Goal: Information Seeking & Learning: Find specific fact

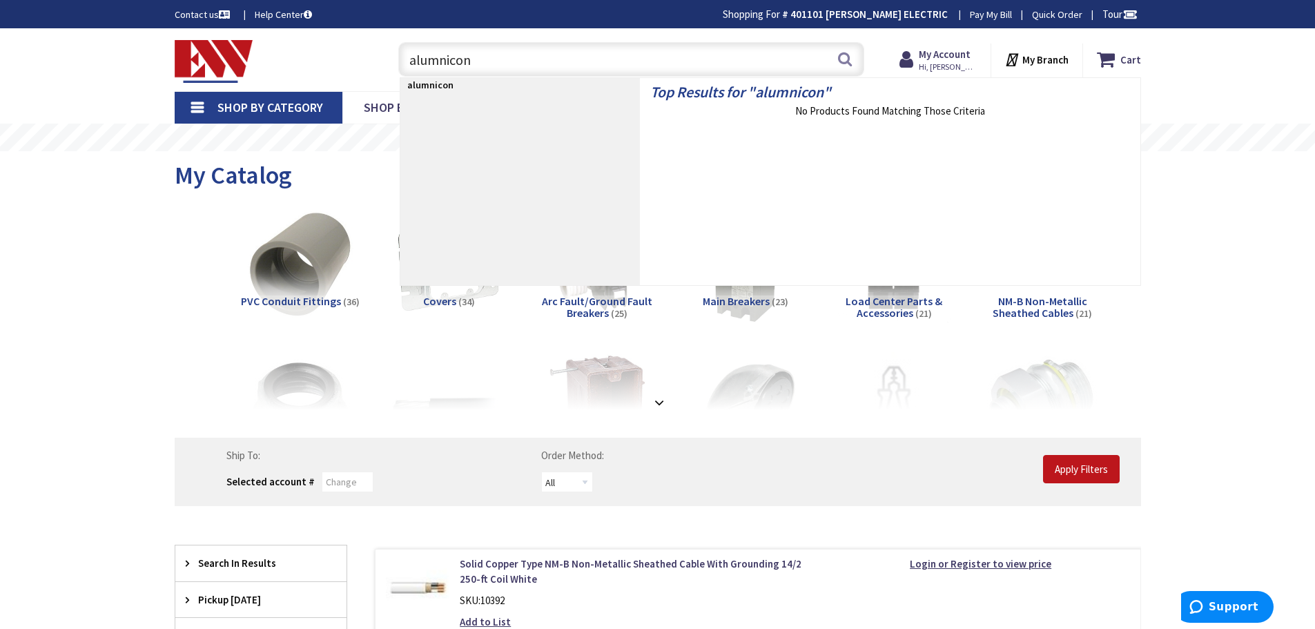
type input "alumniconn"
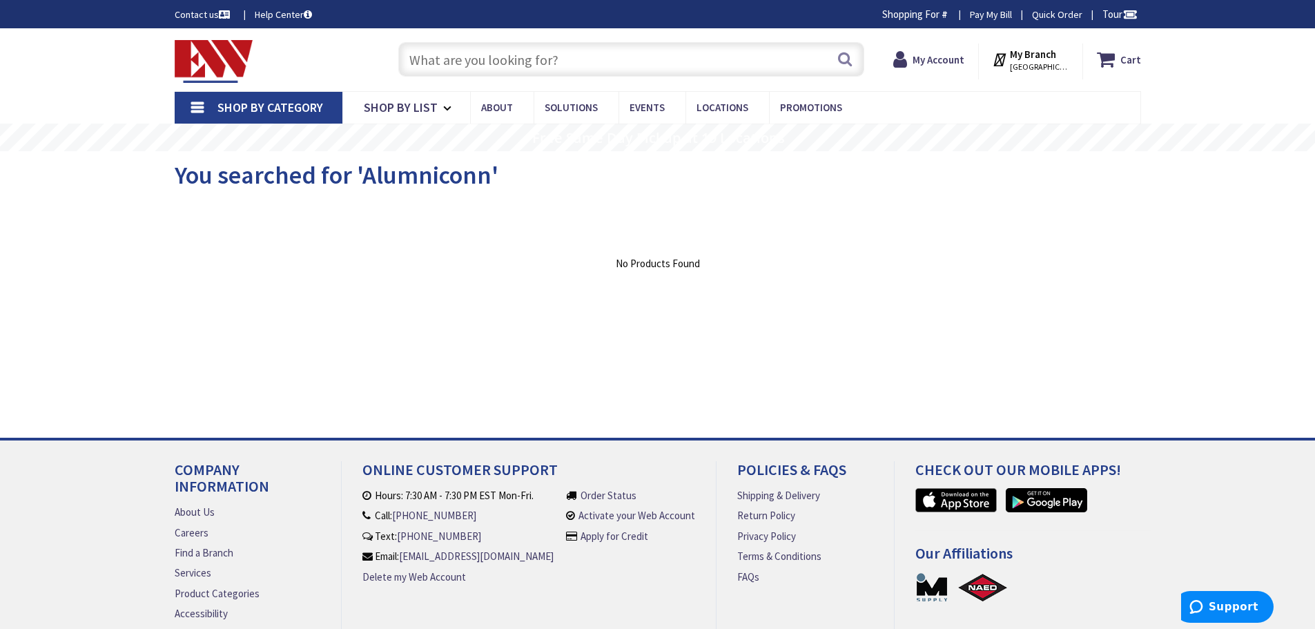
drag, startPoint x: 514, startPoint y: 44, endPoint x: 496, endPoint y: 55, distance: 20.7
click at [514, 45] on input "text" at bounding box center [631, 59] width 466 height 35
click at [499, 53] on input "text" at bounding box center [631, 59] width 466 height 35
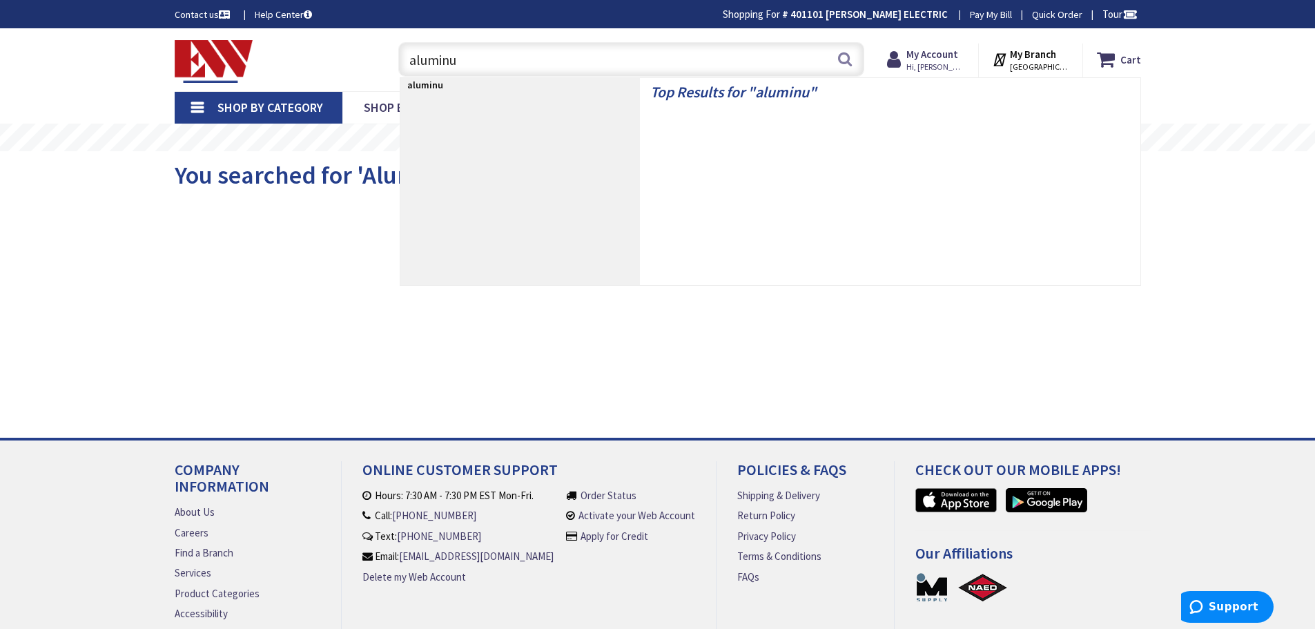
type input "aluminum"
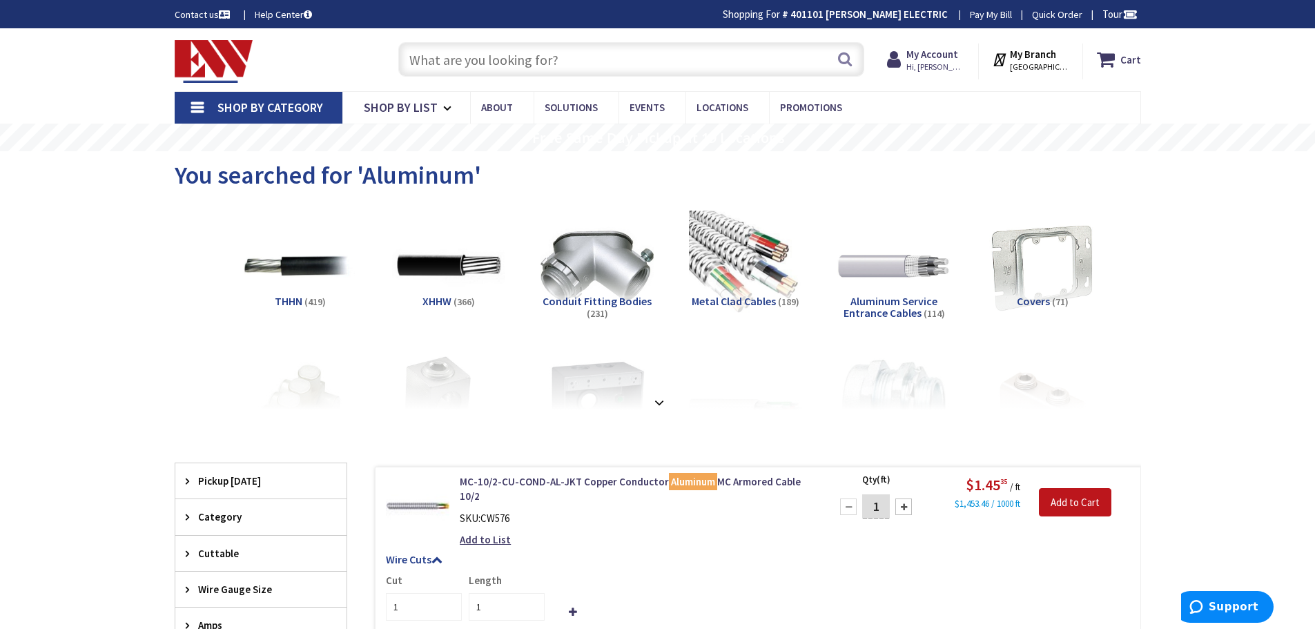
click at [500, 64] on input "text" at bounding box center [631, 59] width 466 height 35
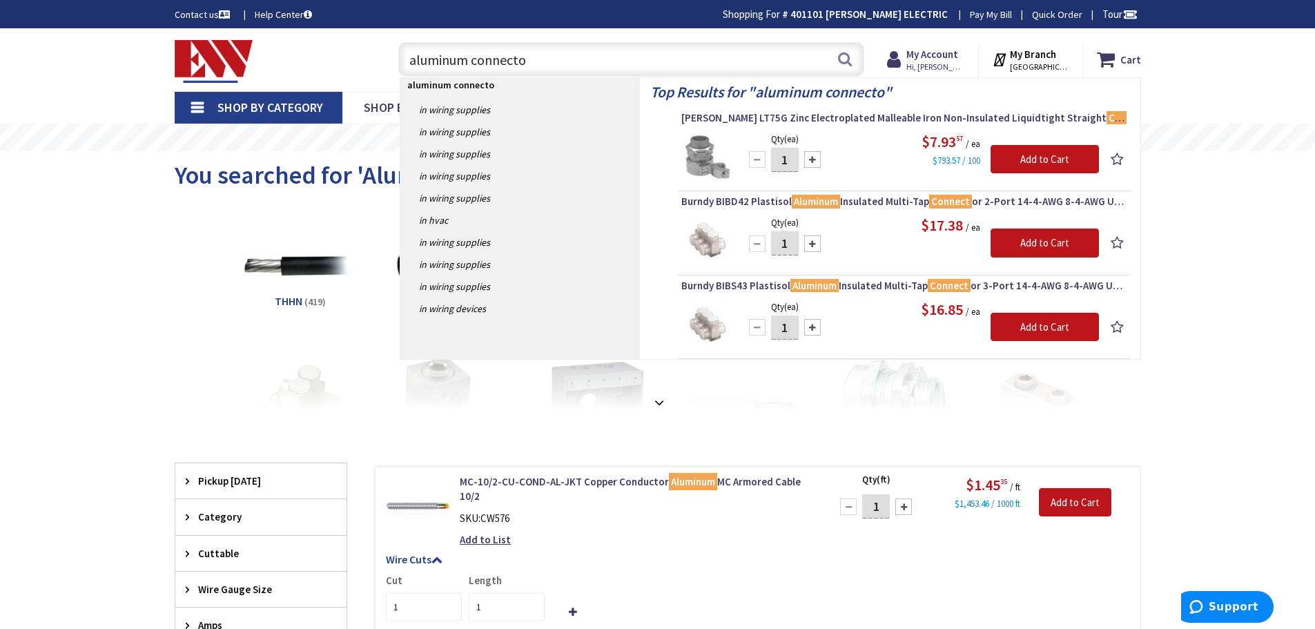
type input "aluminum connector"
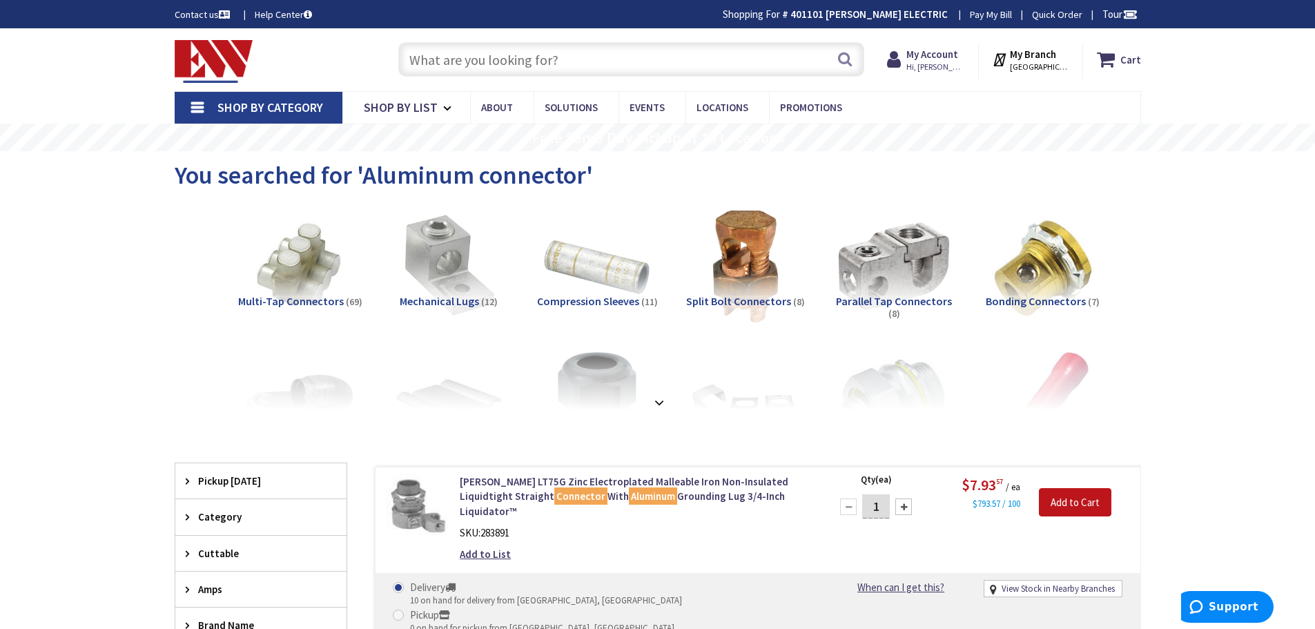
click at [629, 57] on input "text" at bounding box center [631, 59] width 466 height 35
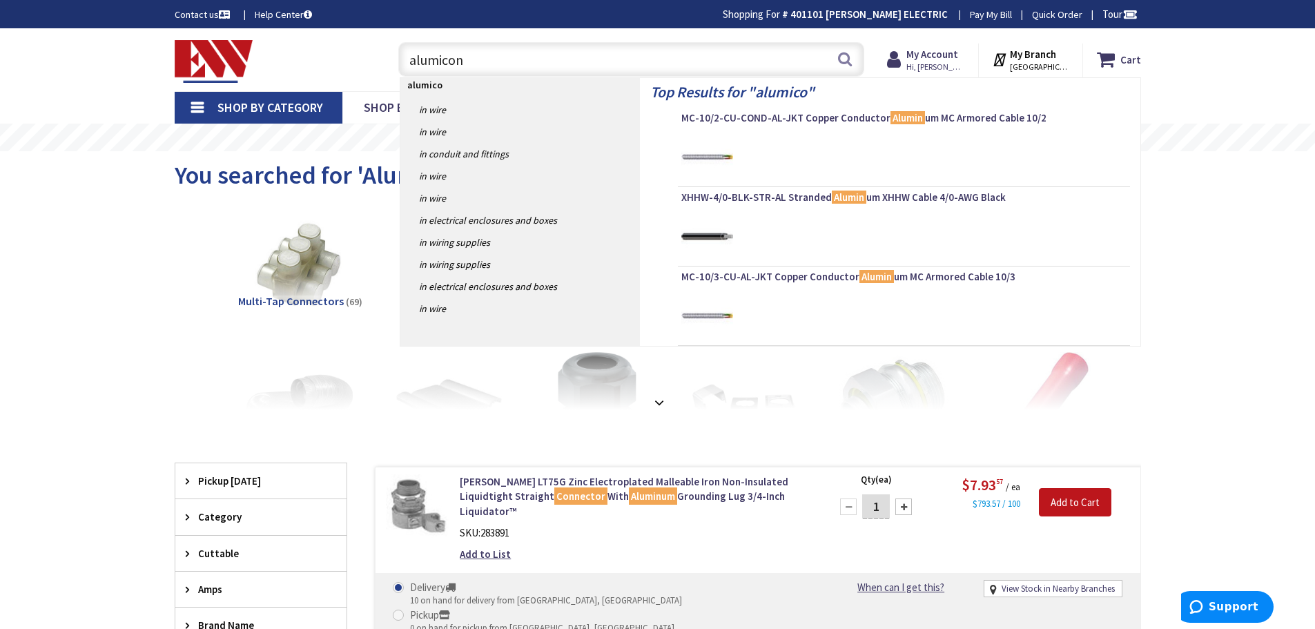
type input "alumiconn"
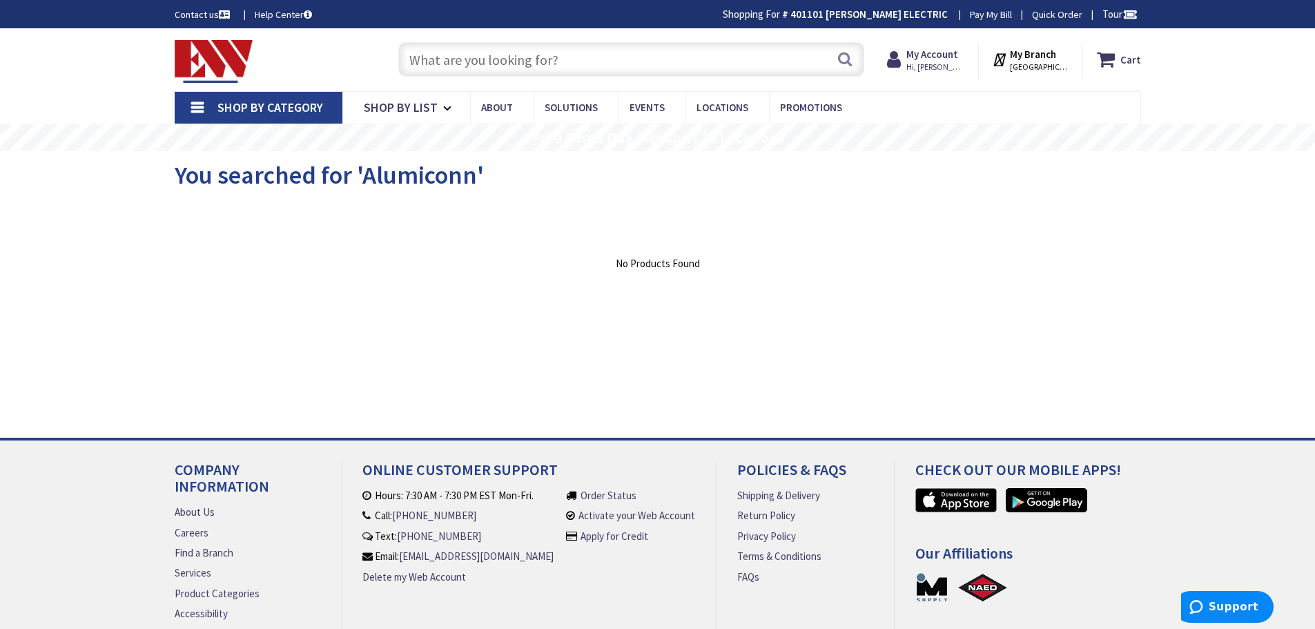
click at [550, 59] on input "text" at bounding box center [631, 59] width 466 height 35
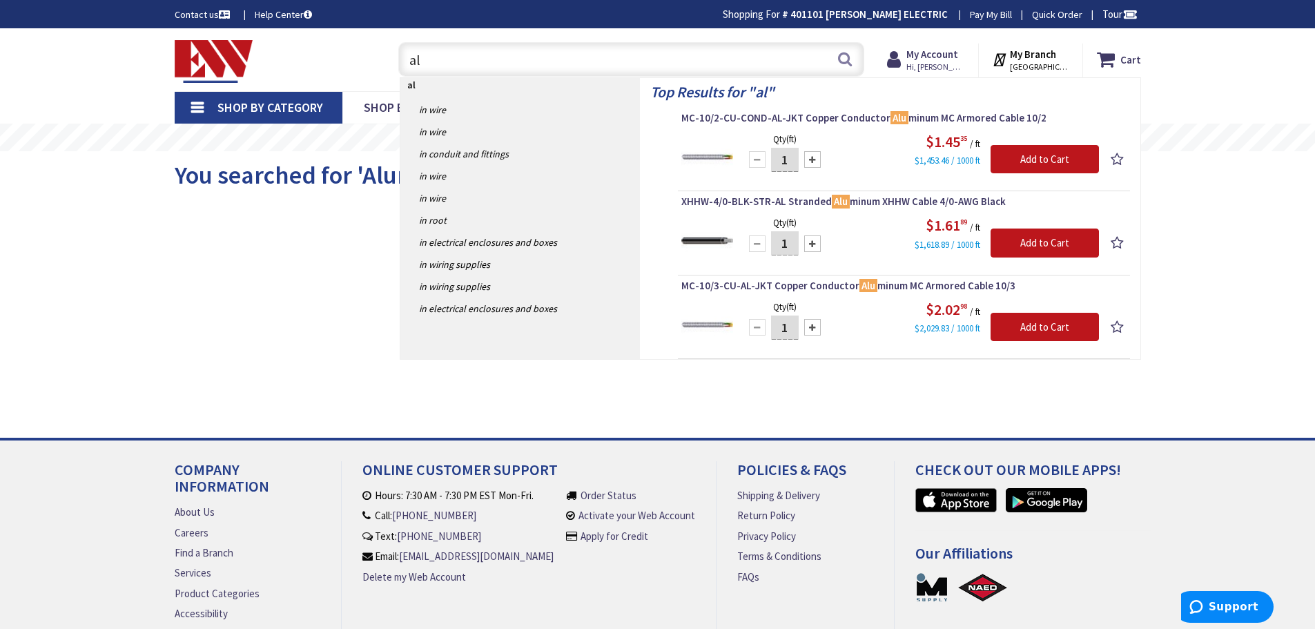
type input "a"
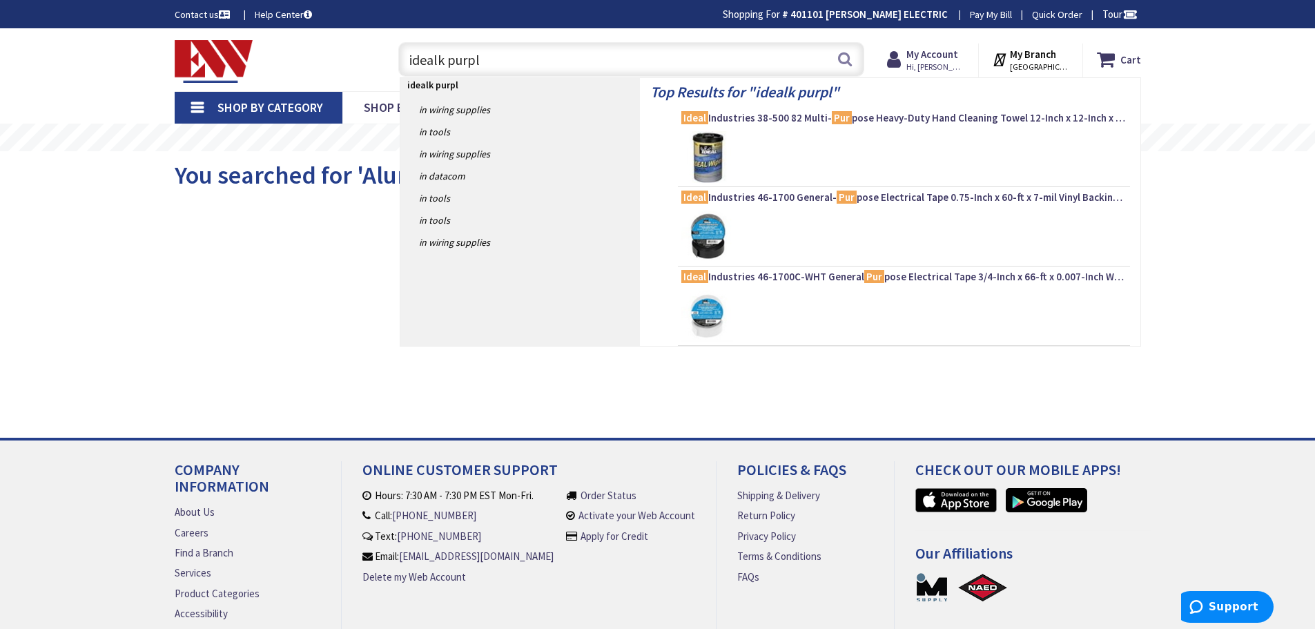
type input "idealk purple"
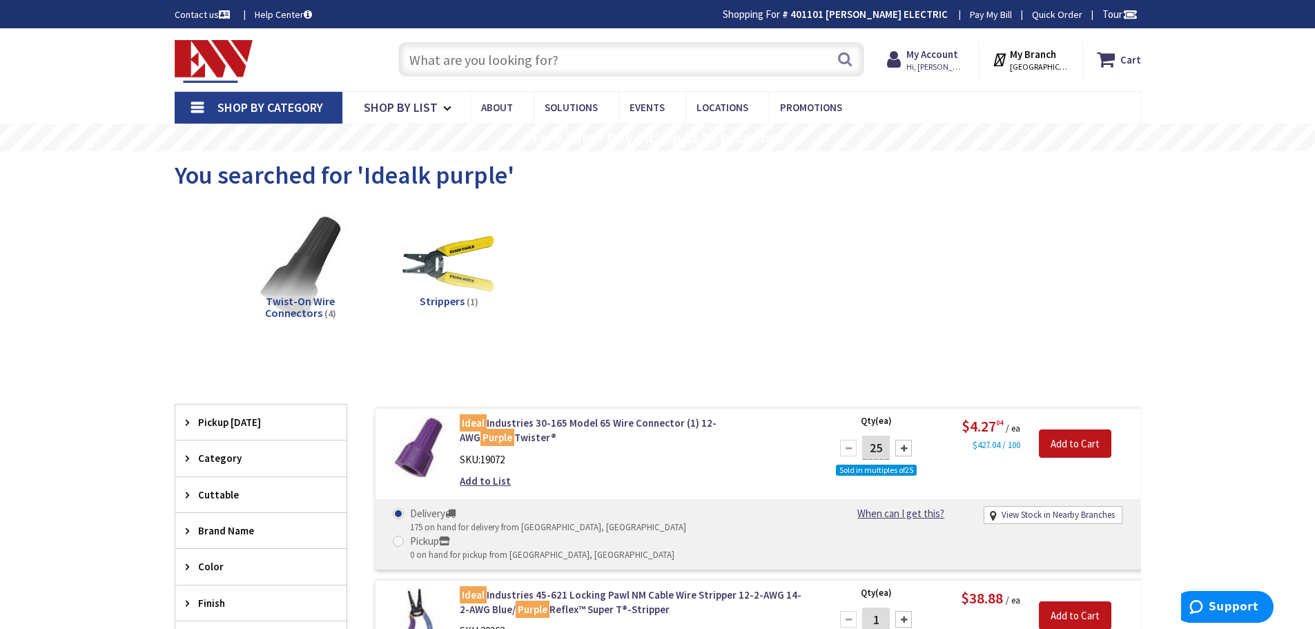
click at [515, 61] on input "text" at bounding box center [631, 59] width 466 height 35
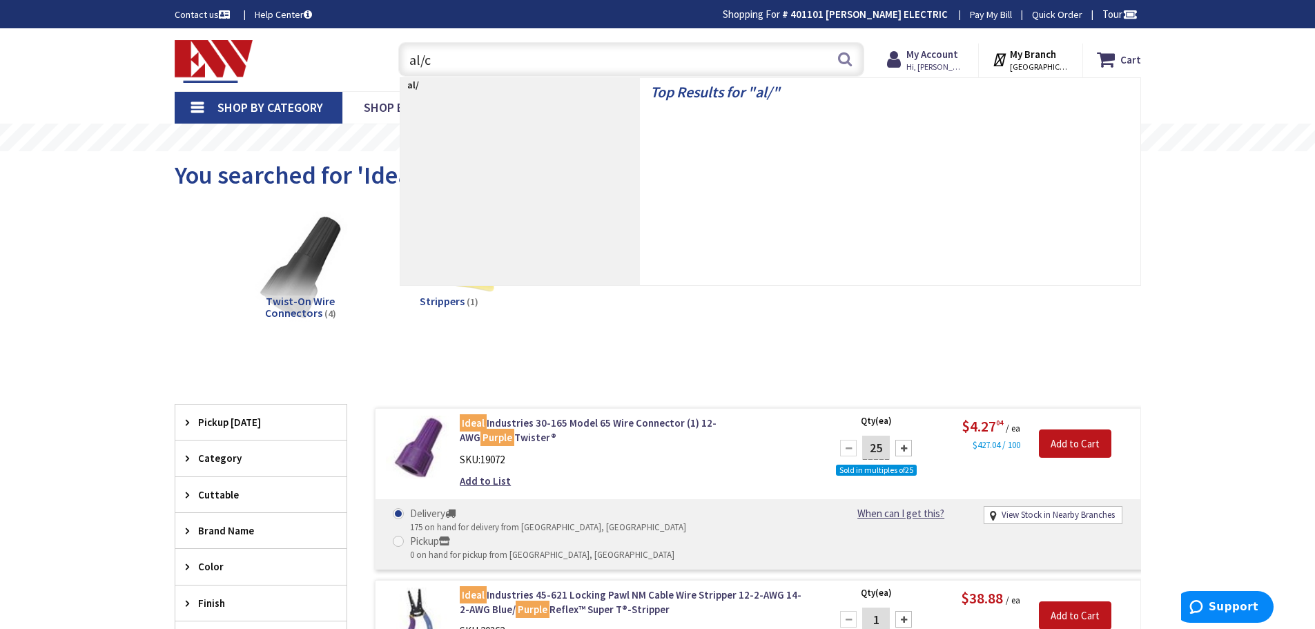
type input "al/cu"
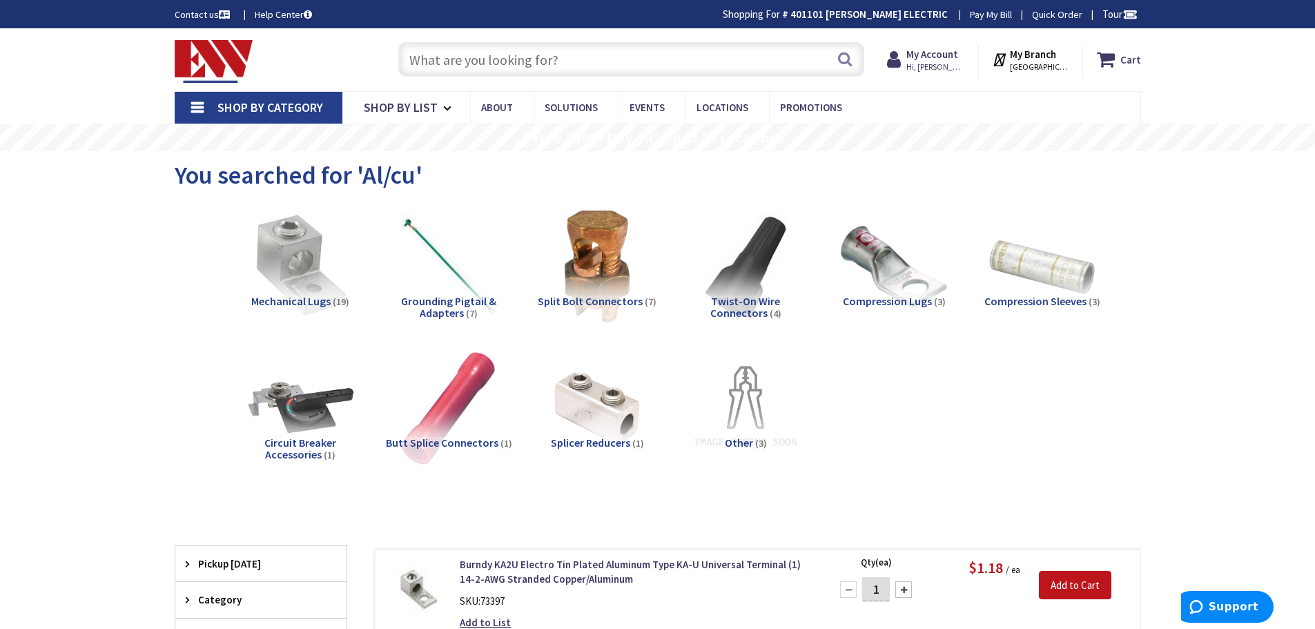
click at [423, 57] on input "text" at bounding box center [631, 59] width 466 height 35
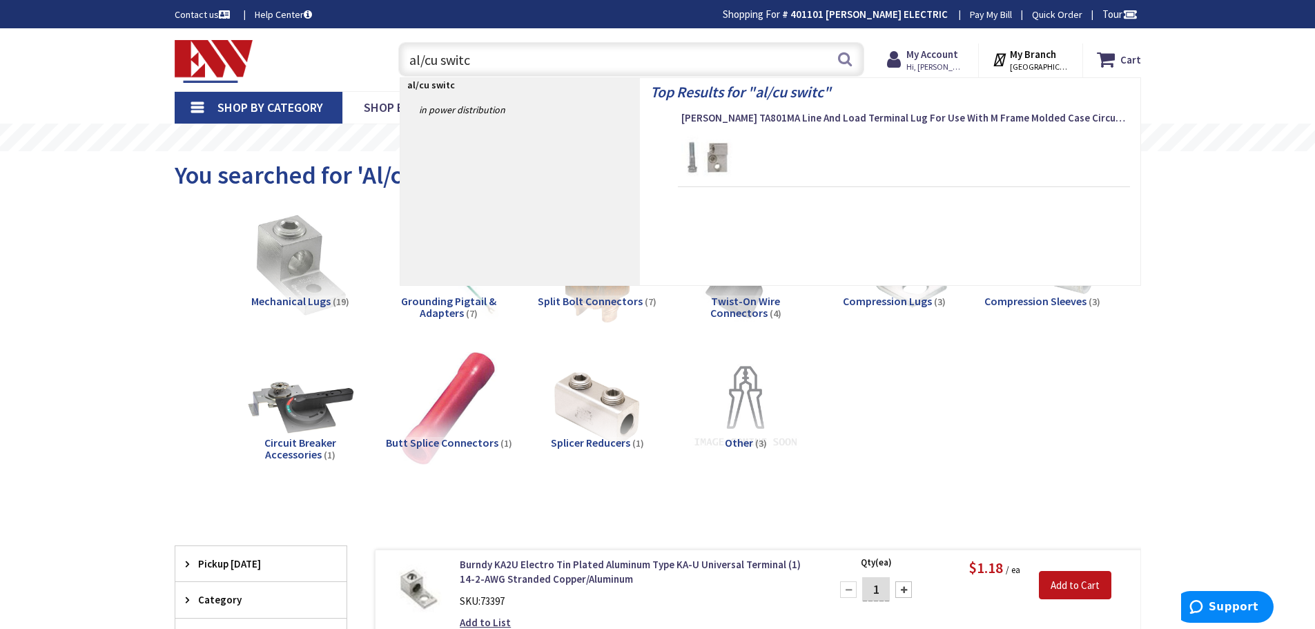
type input "al/cu switch"
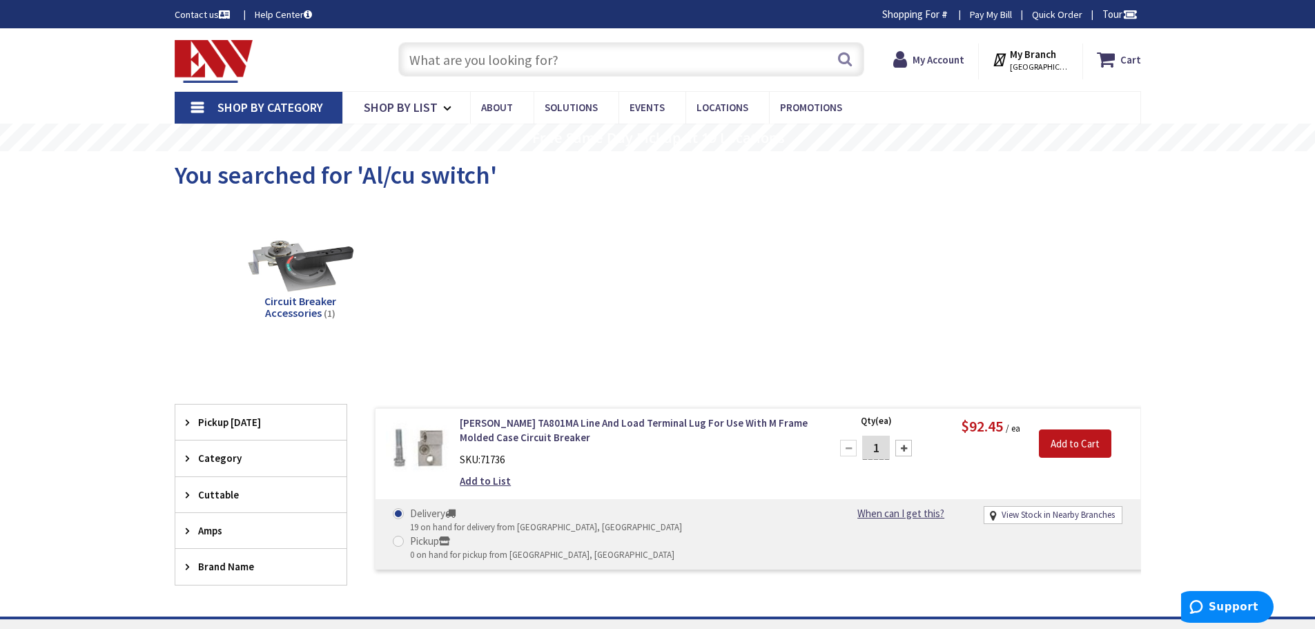
click at [497, 56] on input "text" at bounding box center [631, 59] width 466 height 35
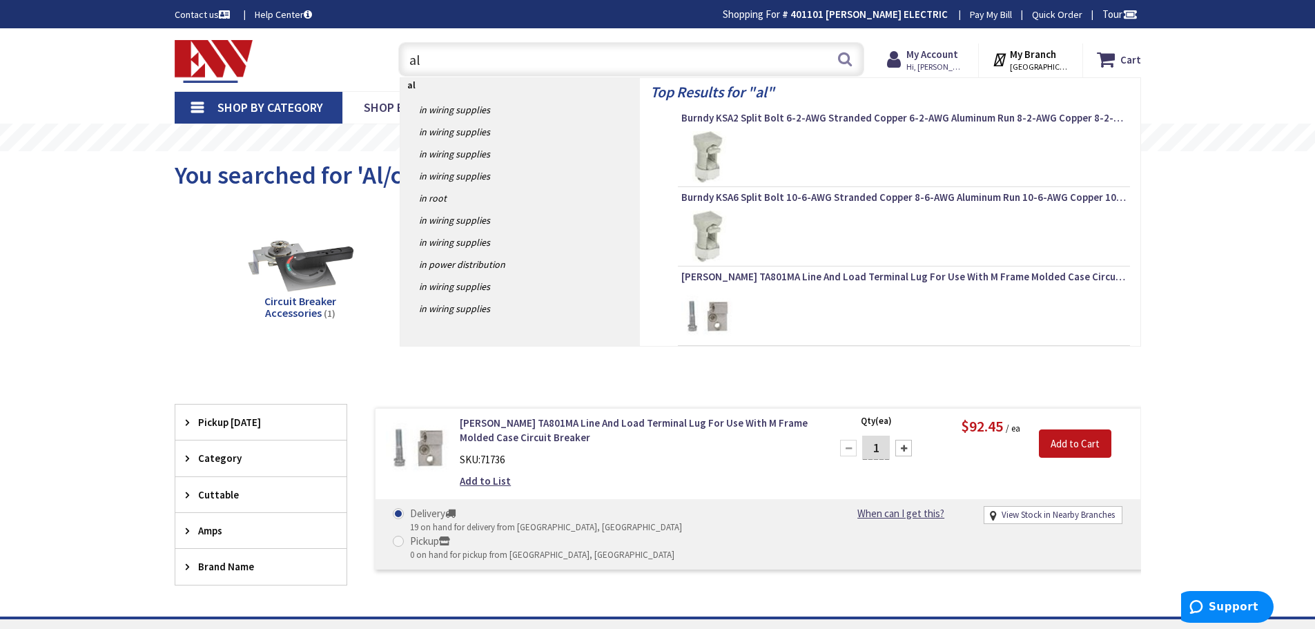
type input "a"
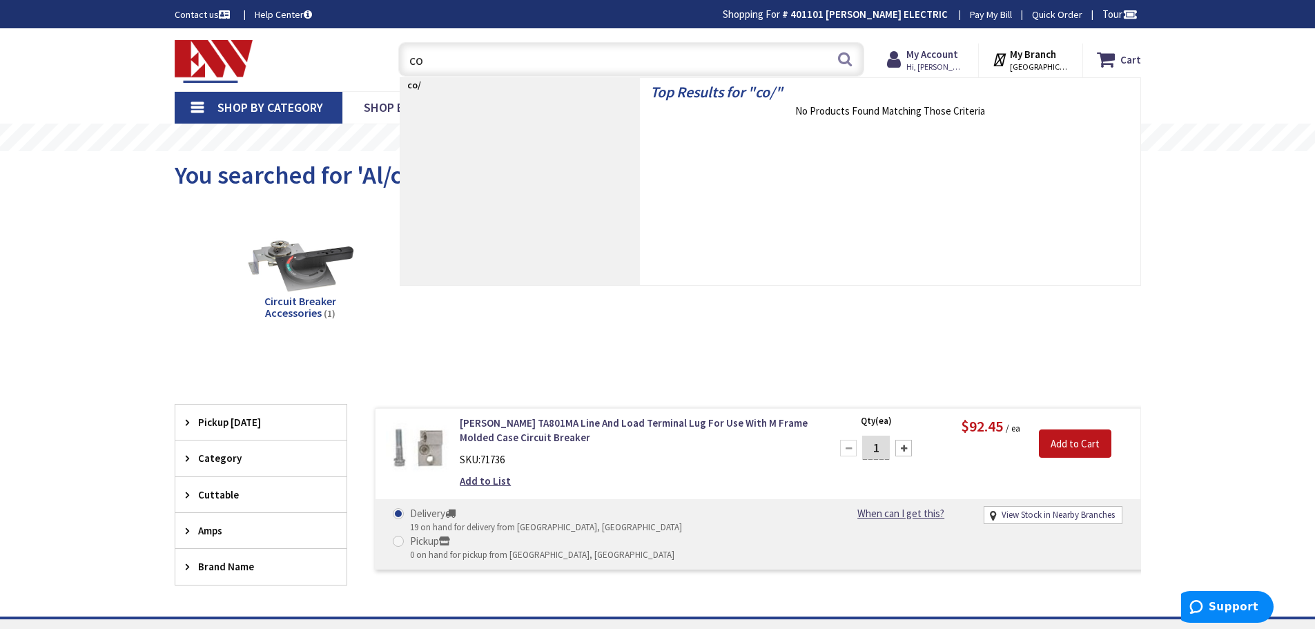
type input "c"
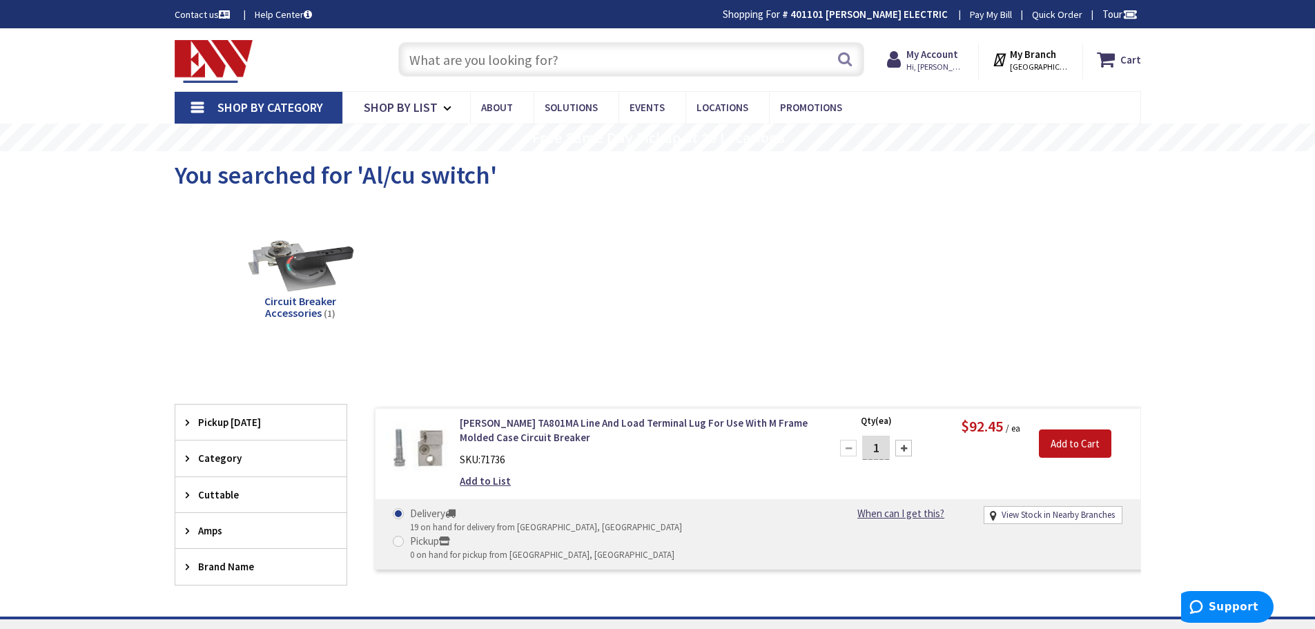
click at [585, 66] on input "text" at bounding box center [631, 59] width 466 height 35
paste input "95015"
type input "95015"
click at [839, 61] on button "Search" at bounding box center [845, 58] width 18 height 31
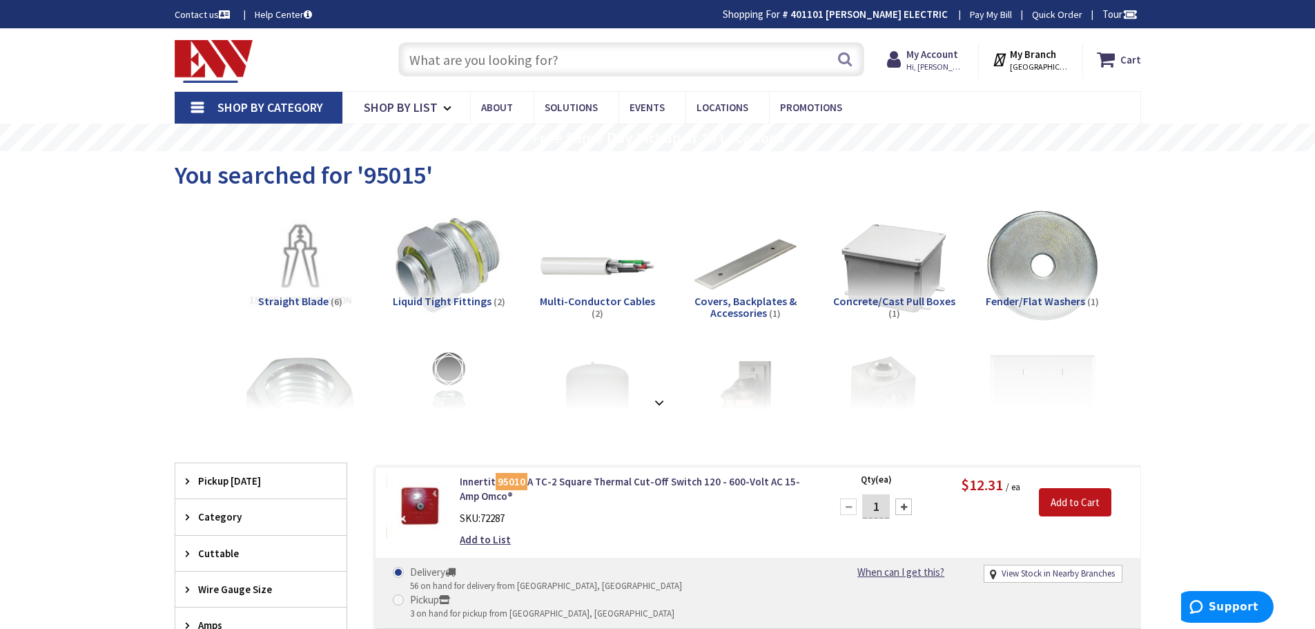
click at [499, 62] on input "text" at bounding box center [631, 59] width 466 height 35
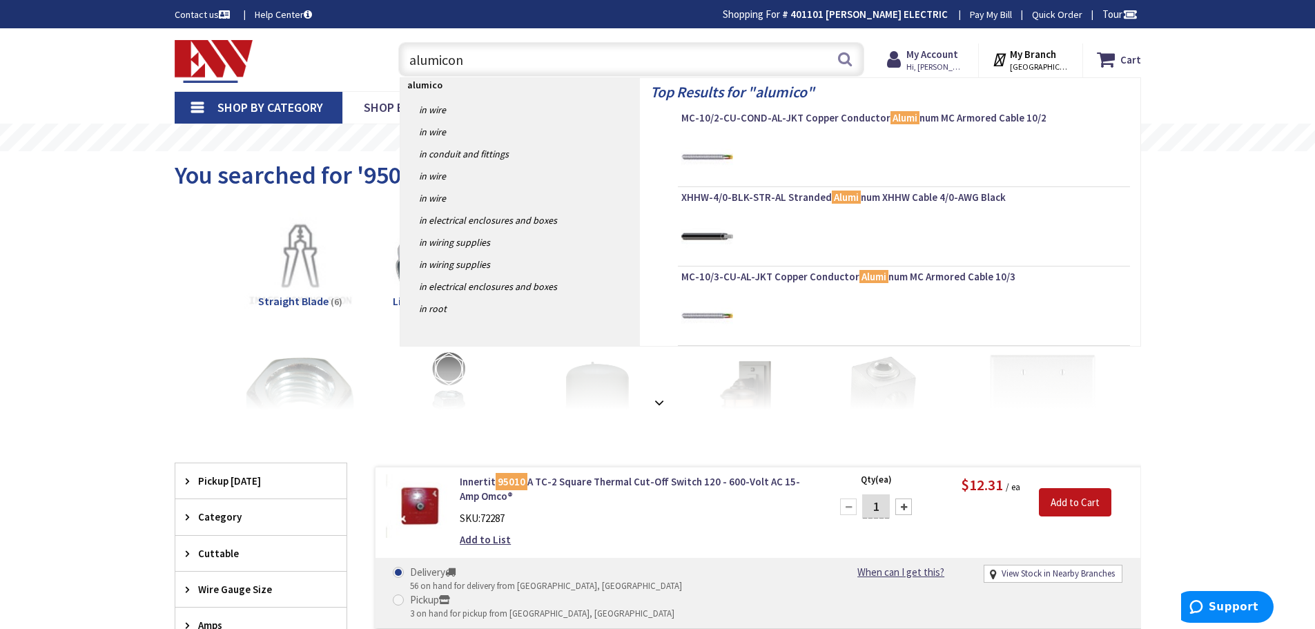
type input "alumiconn"
